Goal: Information Seeking & Learning: Learn about a topic

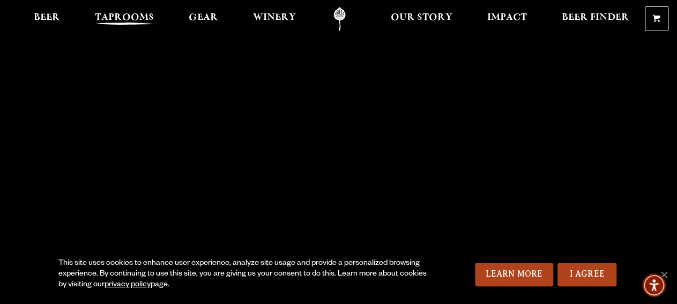
click at [131, 21] on span "Taprooms" at bounding box center [124, 17] width 59 height 9
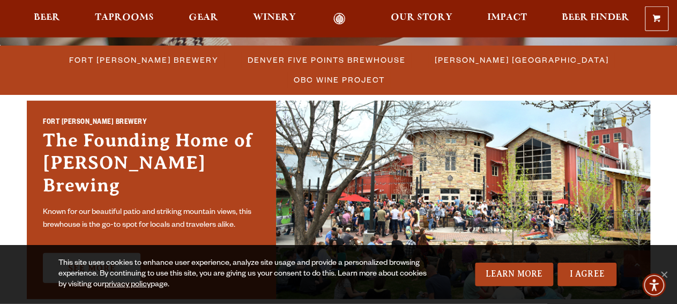
scroll to position [360, 0]
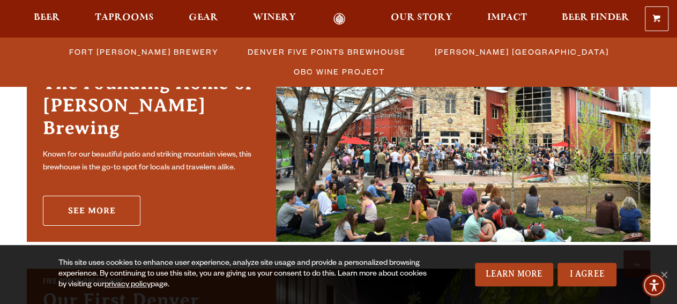
click at [109, 200] on link "See More" at bounding box center [92, 211] width 98 height 30
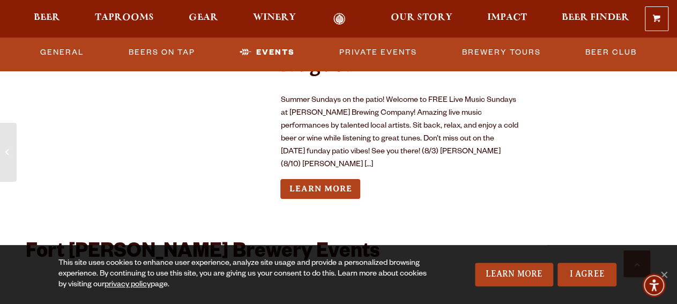
scroll to position [3965, 0]
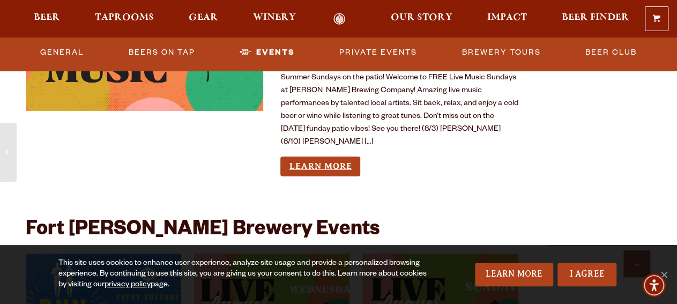
click at [331, 157] on link "Learn More" at bounding box center [321, 167] width 80 height 20
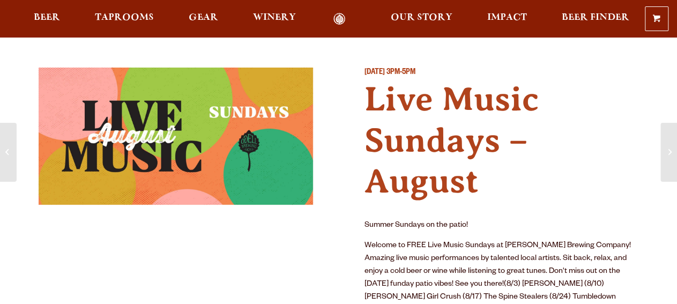
scroll to position [120, 0]
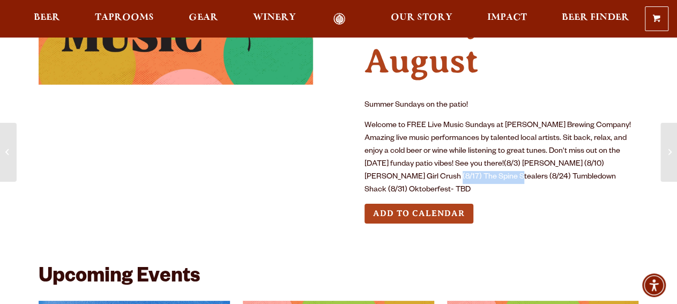
drag, startPoint x: 385, startPoint y: 174, endPoint x: 437, endPoint y: 173, distance: 52.0
click at [448, 174] on p "Welcome to FREE Live Music Sundays at Odell Brewing Company! Amazing live music…" at bounding box center [502, 158] width 275 height 77
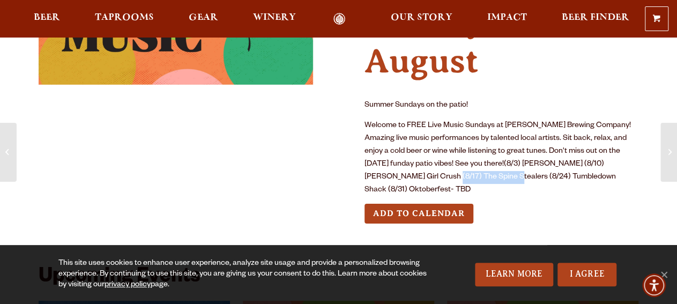
copy p "The Spine Stealers"
